Goal: Communication & Community: Answer question/provide support

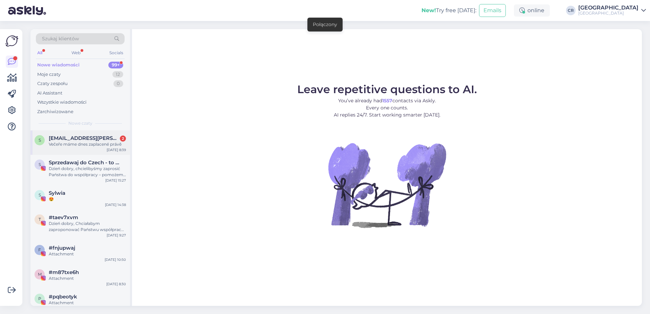
click at [104, 149] on div "s slanina.coufalova@seznam.cz 2 Večeře máme dnes zaplacené právě Sep 24 8:39" at bounding box center [80, 142] width 100 height 24
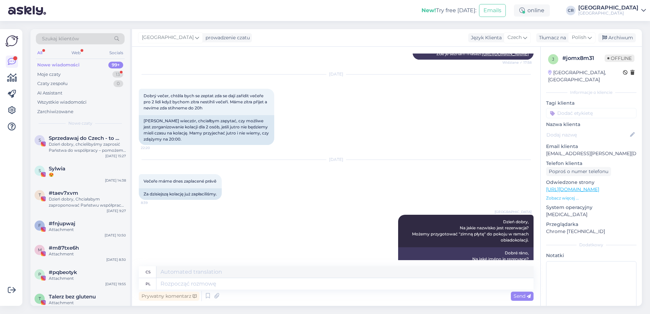
scroll to position [474, 0]
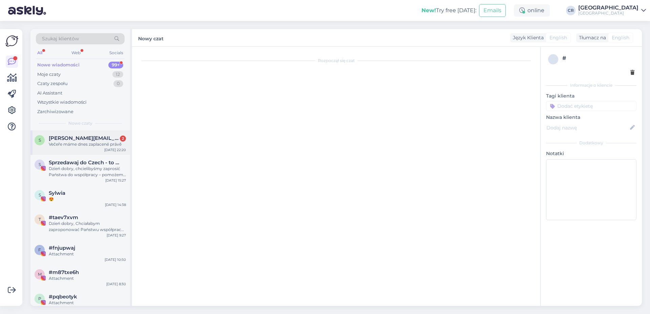
scroll to position [133, 0]
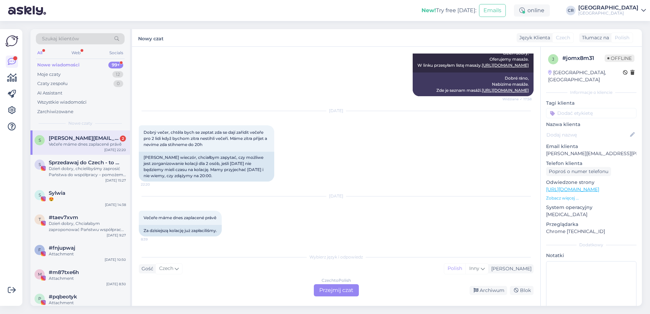
click at [337, 291] on div "Czech to Polish Przejmij czat" at bounding box center [336, 290] width 45 height 12
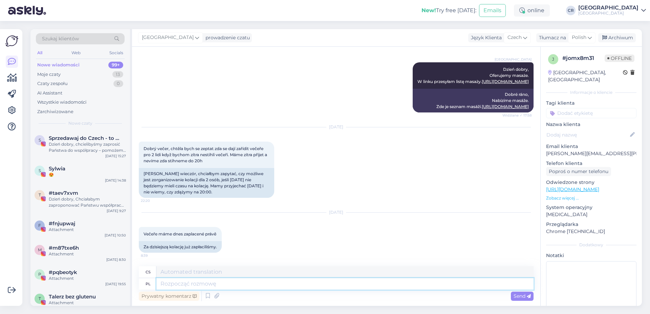
click at [219, 281] on textarea at bounding box center [344, 284] width 377 height 12
type textarea "Dzień"
type textarea "Den"
type textarea "Dzień dobry"
type textarea "Dobré ráno"
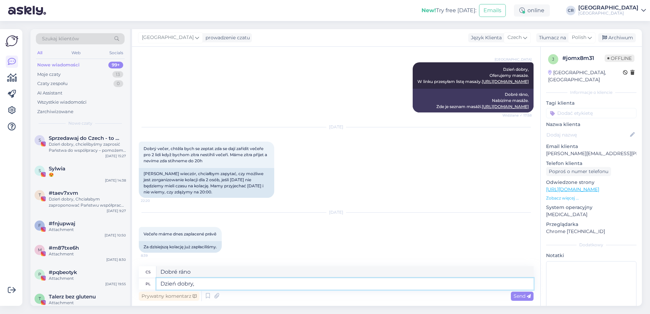
type textarea "Dzień dobry,"
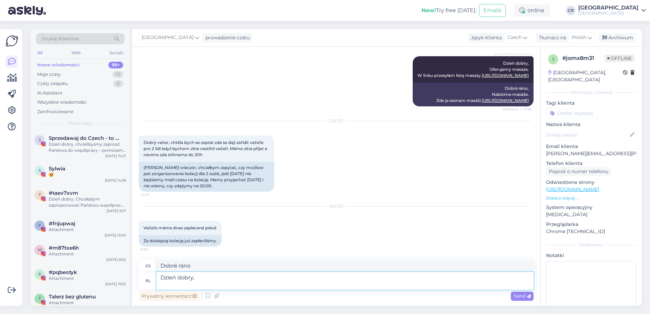
type textarea "Dobré ráno,"
type textarea "Dzień dobry, Na ja"
type textarea "Dobré ráno, Na"
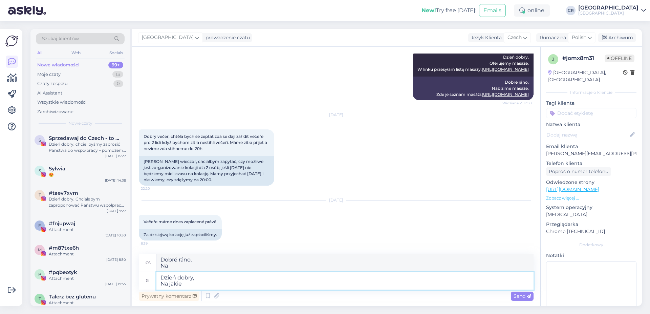
type textarea "Dzień dobry, Na jakie n"
type textarea "Dobré ráno, Jaké jsou vaše potřeby?"
type textarea "Dzień dobry, Na jakie nazwisko je"
type textarea "Dobré ráno, Jaké je vaše příjmení?"
type textarea "Dzień dobry, Na jakie nazwisko jest"
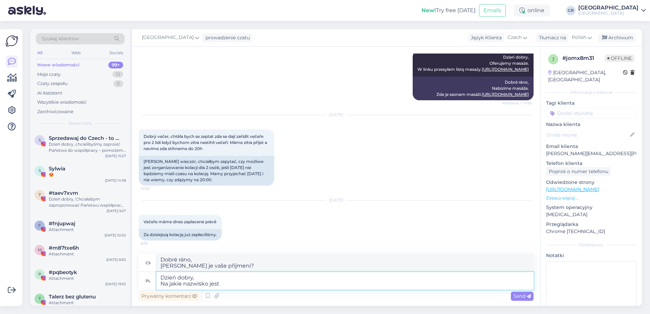
type textarea "Dobré ráno, Jak se jmenuje"
type textarea "Dzień dobry, Na jakie nazwisko jest rezerwacja?"
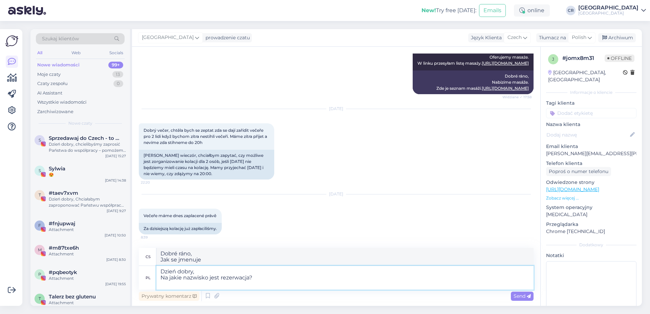
type textarea "Dobré ráno, Na jaké jméno je rezervace?"
type textarea "Dzień dobry, Na jakie nazwisko jest rezerwacja? Możemy p"
type textarea "Dobré ráno, Na jaké jméno je rezervace? Můžeme"
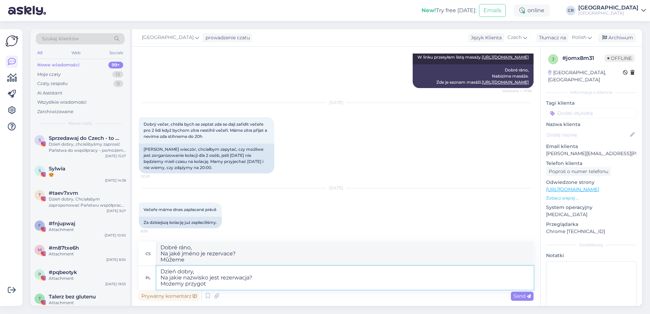
type textarea "Dzień dobry, Na jakie nazwisko jest rezerwacja? Możemy przygoto"
type textarea "Dobré ráno, Na jaké jméno je rezervace? Můžeme se připravit"
type textarea "Dzień dobry, Na jakie nazwisko jest rezerwacja? Możemy przygotować "zimną"
type textarea "Dobré ráno, Na jaké jméno je rezervace? Můžeme připravit „studené“"
type textarea "Dzień dobry, Na jakie nazwisko jest rezerwacja? Możemy przygotować "zimną plłyt…"
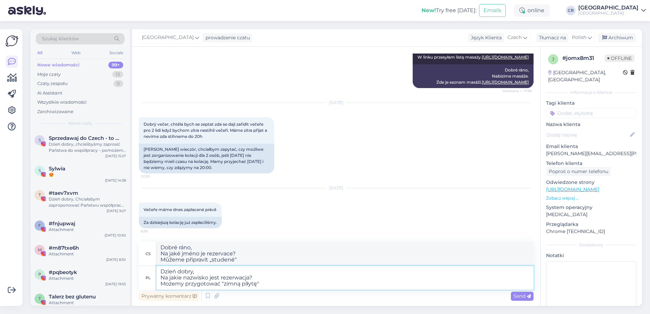
type textarea "Dobré ráno, Na jaké jméno je rezervace? Můžeme připravit „studený talíř“"
type textarea "Dzień dobry, Na jakie nazwisko jest rezerwacja? Możemy przygotować "zimną płytę…"
type textarea "Dobré ráno, Na jaké jméno je rezervace? Můžeme pro vás připravit „studený talíř“"
type textarea "Dzień dobry, Na jakie nazwisko jest rezerwacja? Możemy przygotować "zimną płytę…"
type textarea "Dobré ráno, Na jaké jméno je rezervace? Můžeme připravit na pokoj „studený talí…"
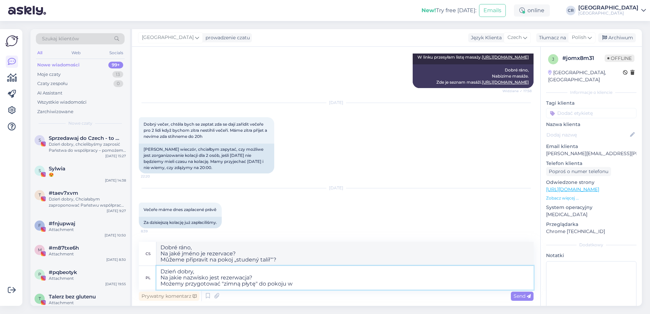
type textarea "Dzień dobry, Na jakie nazwisko jest rezerwacja? Możemy przygotować "zimną płytę…"
type textarea "Dobré ráno, Na jaké jméno je rezervace? Můžeme připravit „studený talíř“ pro po…"
type textarea "Dzień dobry, Na jakie nazwisko jest rezerwacja? Możemy przygotować "zimną płytę…"
type textarea "Dobré ráno, Na jaké jméno je rezervace? Můžeme vám připravit „studený talíř“ na…"
type textarea "Dzień dobry, Na jakie nazwisko jest rezerwacja? Możemy przygotować "zimną płytę…"
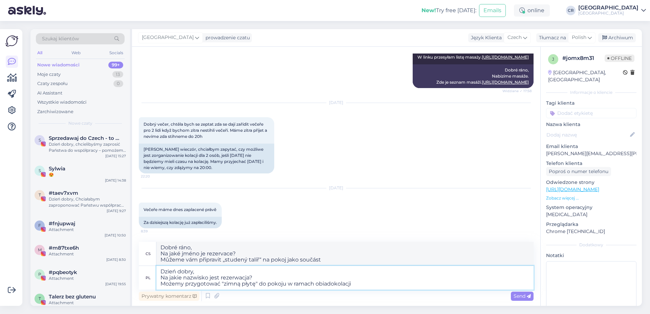
type textarea "Dobré ráno, Na jaké jméno je rezervace? Můžeme vám jako součást večeře připravi…"
type textarea "Dzień dobry, Na jakie nazwisko jest rezerwacja? Możemy przygotować "zimną płytę…"
type textarea "Dobré ráno, Na jaké jméno je rezervace? Můžeme vám připravit „studený talíř“ na…"
type textarea "Dzień dobry, Na jakie nazwisko jest rezerwacja? Możemy przygotować "zimną płytę…"
click at [516, 297] on span "Send" at bounding box center [522, 296] width 17 height 6
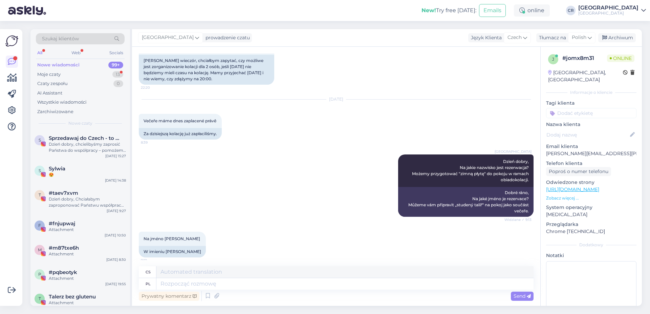
scroll to position [275, 0]
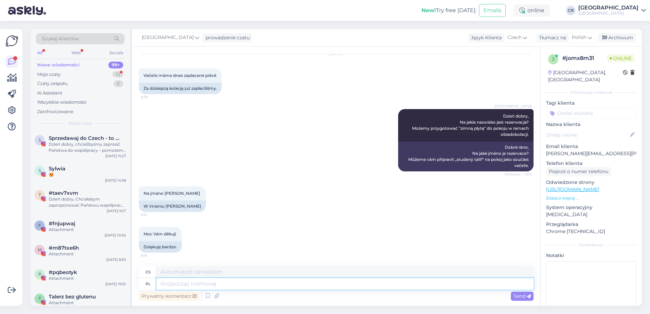
click at [176, 284] on textarea at bounding box center [344, 284] width 377 height 12
type textarea "Dziękuję"
type textarea "Děkuju"
type textarea "Dziękuję za"
type textarea "Děkuji za"
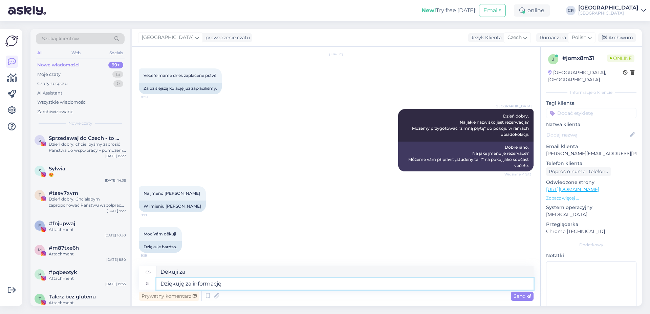
type textarea "Dziękuję za informację."
type textarea "Děkuji za informaci."
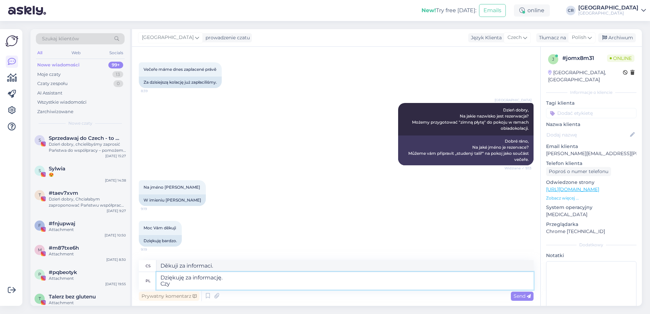
type textarea "Dziękuję za informację. Czy w"
type textarea "Děkuji za informaci. je"
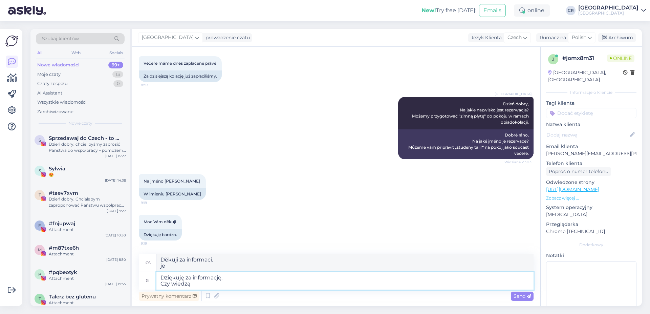
type textarea "Dziękuję za informację. Czy wiedzą"
type textarea "Děkuji za informaci. Vědí?"
type textarea "Dziękuję za informację. Czy wiedzą Państwo"
type textarea "Děkuji za informaci. Víte?"
type textarea "Dziękuję za informację. Czy wiedzą Państwo około kt"
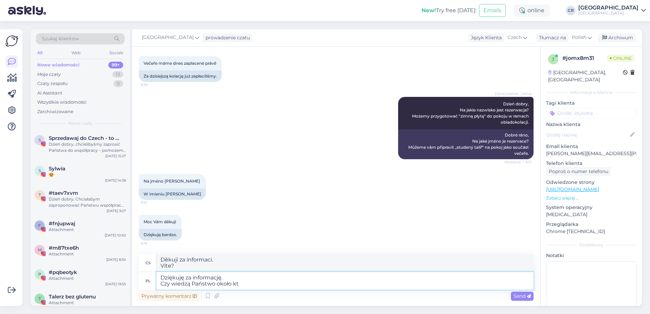
type textarea "Děkuji za informaci. Víte o"
type textarea "Dziękuję za informację. Czy wiedzą Państwo około której"
type textarea "Děkuji za informaci. Víte, kolik je hodin?"
type textarea "Dziękuję za informację. Czy wiedzą Państwo około której godziny dotrą P"
type textarea "Děkuji za informaci. Víte, v kolik hodin dorazí?"
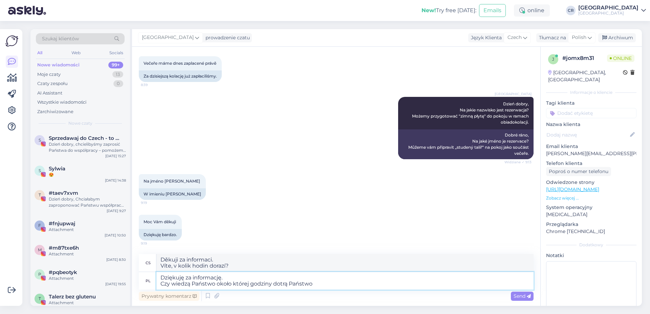
type textarea "Dziękuję za informację. Czy wiedzą Państwo około której godziny dotrą Państwo d"
type textarea "Děkuji za informaci. Víte, v kolik hodin dorazíte?"
type textarea "Dziękuję za informację. Czy wiedzą Państwo około której godziny dotrą Państwo d…"
click at [515, 298] on span "Send" at bounding box center [522, 296] width 17 height 6
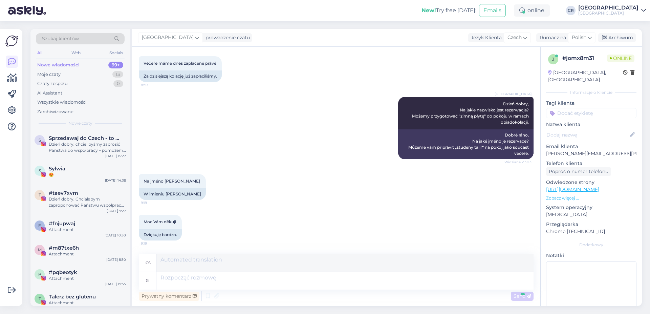
scroll to position [334, 0]
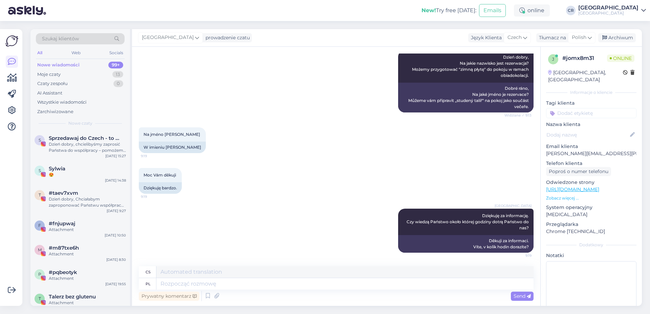
click at [279, 241] on div "Cottonina Hotel & Mineral SPA Resort Dziękuję za informację. Czy wiedzą Państwo…" at bounding box center [336, 230] width 395 height 59
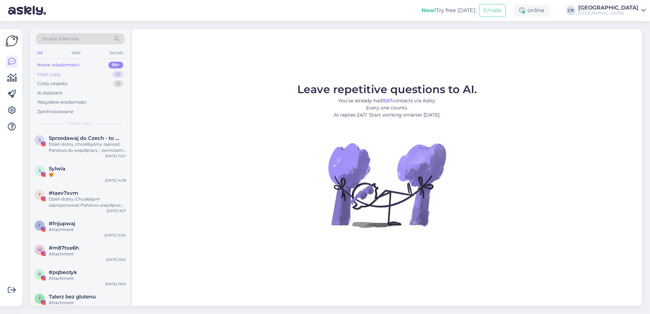
click at [73, 76] on div "Moje czaty 13" at bounding box center [80, 74] width 89 height 9
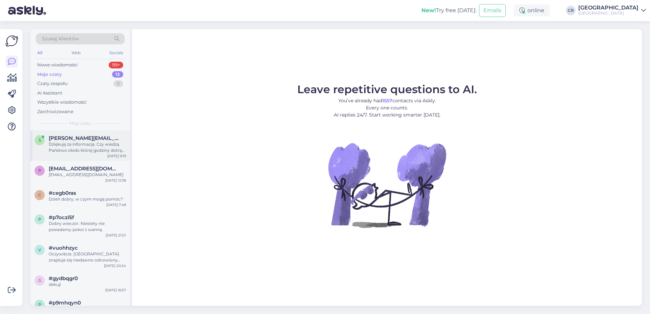
click at [84, 148] on div "Dziękuję za informację. Czy wiedzą Państwo około której godziny dotrą Państwo d…" at bounding box center [87, 147] width 77 height 12
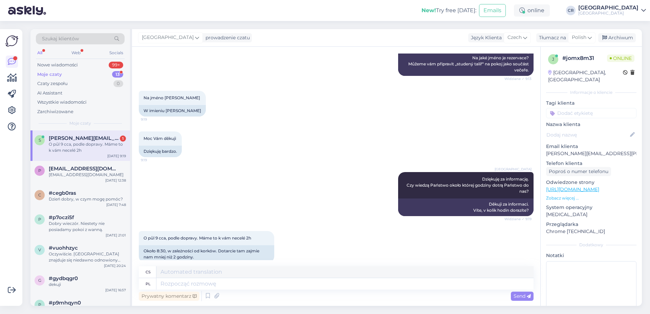
scroll to position [381, 0]
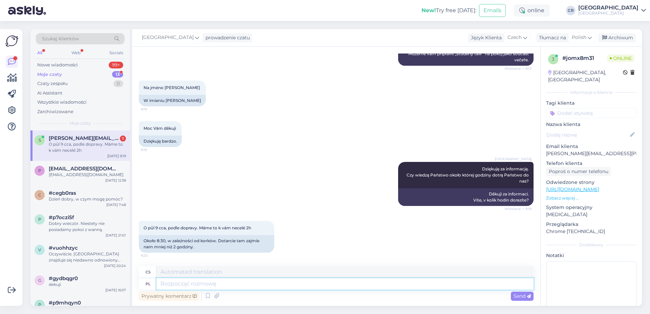
click at [190, 282] on textarea at bounding box center [344, 284] width 377 height 12
type textarea "Dziękuję z"
type textarea "Děkuju"
type textarea "Dziękuję za i"
type textarea "Děkuji za"
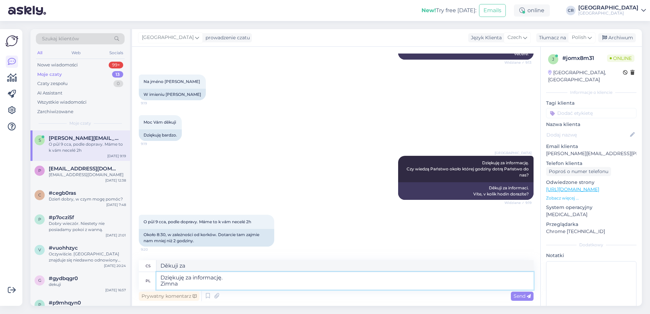
type textarea "Dziękuję za informację. Zimna p"
type textarea "Děkuji za informaci. Nachlazení"
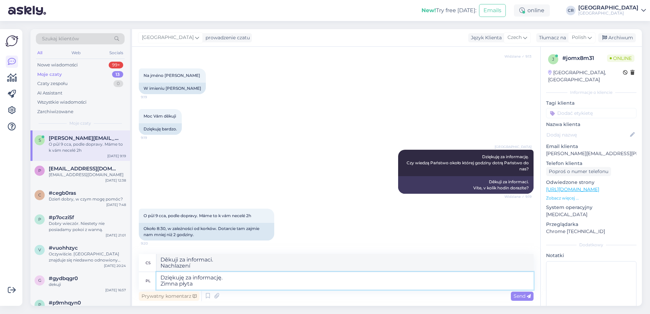
type textarea "Dziękuję za informację. Zimna płyta z"
type textarea "Děkuji za informaci. Chladicí talíř"
type textarea "Dziękuję za informację. Zimna płyta zostanie pr"
type textarea "Děkuji za informaci. Chladicí talíř bude"
type textarea "Dziękuję za informację. Zimna płyta zostanie przygototwana d"
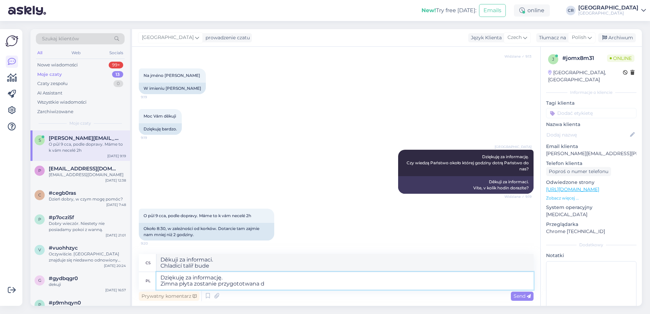
type textarea "Děkuji za informaci. Studený talíř bude připraven"
type textarea "Dziękuję za informację. Zimna płyta zostanie przygototwana do"
type textarea "Děkuji za informaci. Studený talíř bude připraven k"
type textarea "Dziękuję za informację. Zimna płyta zostanie przygototwana do pokoju."
type textarea "Děkuji za informaci. Do pokoje bude připraven studený talíř."
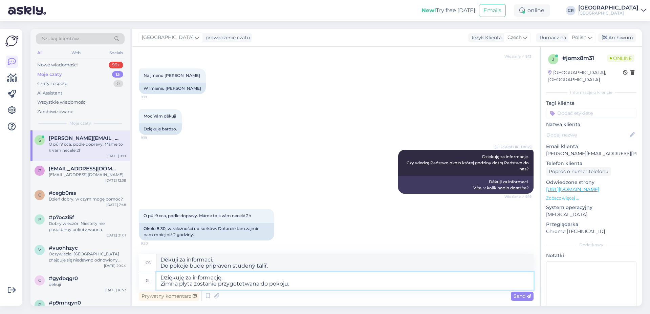
click at [245, 282] on textarea "Dziękuję za informację. Zimna płyta zostanie przygototwana do pokoju." at bounding box center [344, 281] width 377 height 18
click at [314, 285] on textarea "Dziękuję za informację. Zimna płyta zostanie przygotowana do pokoju." at bounding box center [344, 281] width 377 height 18
type textarea "Dziękuję za informację. Zimna płyta zostanie przygotowana do pokoju."
click at [527, 296] on icon at bounding box center [529, 296] width 4 height 4
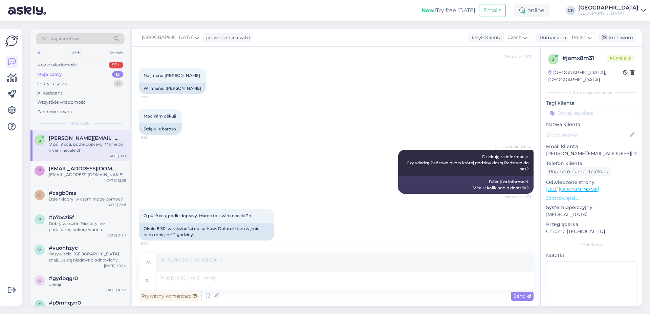
scroll to position [433, 0]
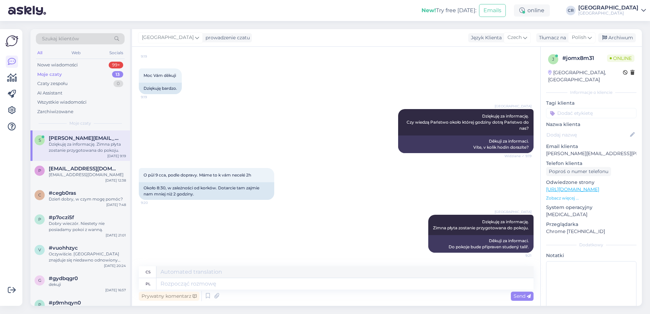
click at [298, 216] on div "[GEOGRAPHIC_DATA] Dziękuję za informację. Zimna płyta zostanie przygotowana do …" at bounding box center [336, 233] width 395 height 53
click at [278, 223] on div "[GEOGRAPHIC_DATA] Dziękuję za informację. Zimna płyta zostanie przygotowana do …" at bounding box center [336, 233] width 395 height 53
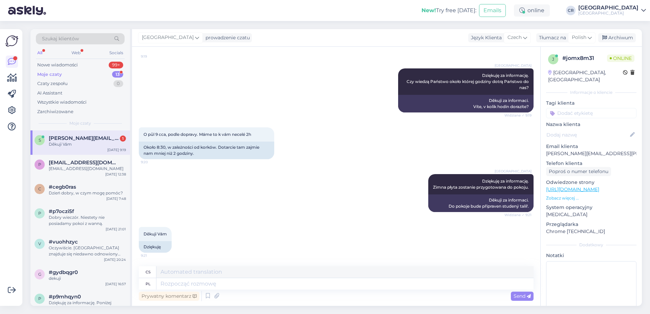
scroll to position [474, 0]
click at [103, 168] on div "[EMAIL_ADDRESS][DOMAIN_NAME]" at bounding box center [87, 169] width 77 height 6
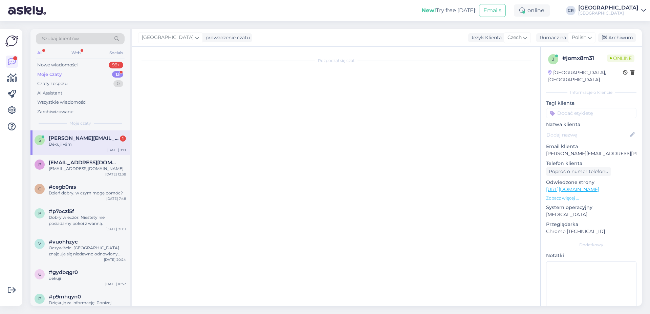
scroll to position [0, 0]
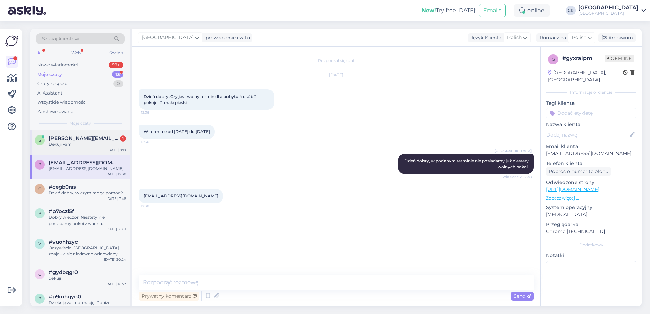
click at [94, 140] on span "[PERSON_NAME][EMAIL_ADDRESS][PERSON_NAME][DOMAIN_NAME]" at bounding box center [84, 138] width 70 height 6
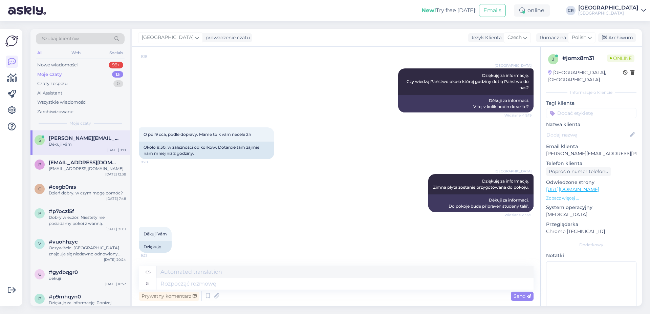
click at [246, 254] on div "Děkuji Vám 9:21 Dziękuję" at bounding box center [336, 239] width 395 height 41
click at [88, 72] on div "Moje czaty 13" at bounding box center [80, 74] width 89 height 9
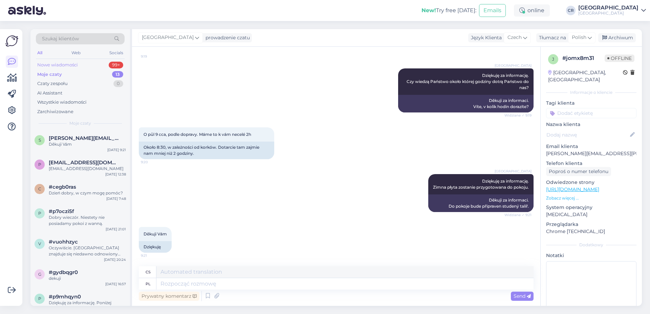
click at [94, 66] on div "Nowe wiadomości 99+" at bounding box center [80, 64] width 89 height 9
